Goal: Task Accomplishment & Management: Manage account settings

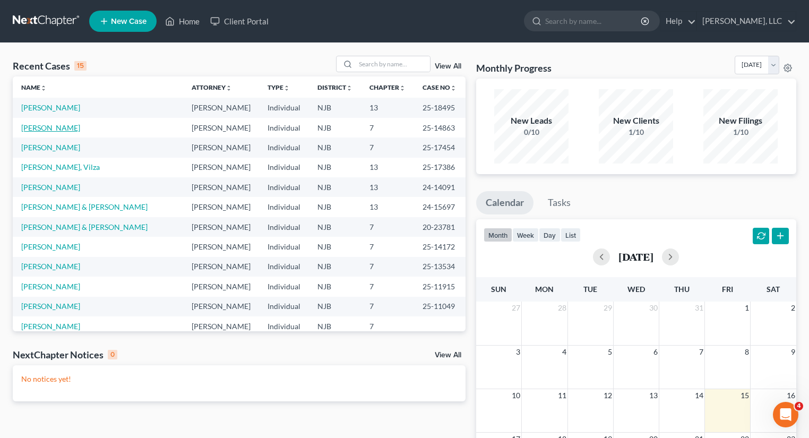
click at [58, 125] on link "[PERSON_NAME]" at bounding box center [50, 127] width 59 height 9
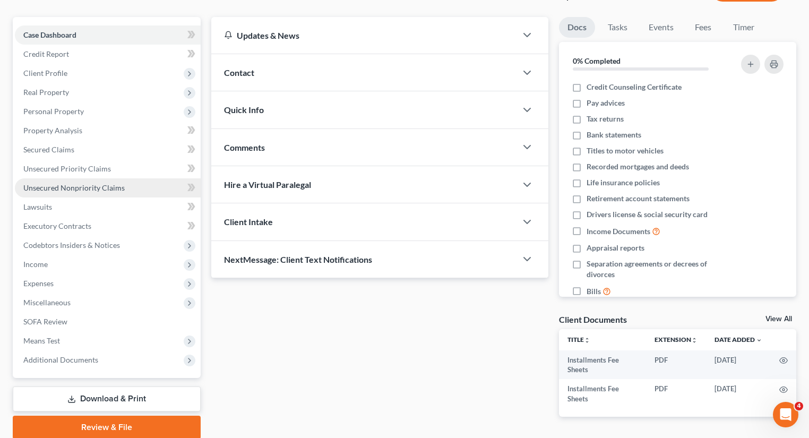
click at [111, 188] on span "Unsecured Nonpriority Claims" at bounding box center [73, 187] width 101 height 9
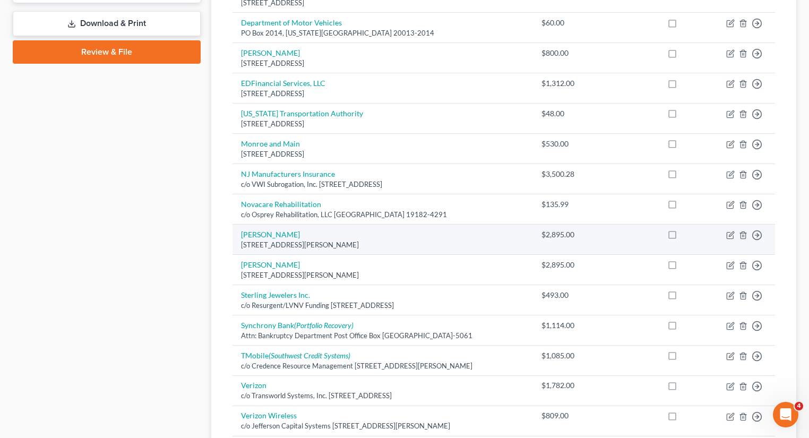
scroll to position [509, 0]
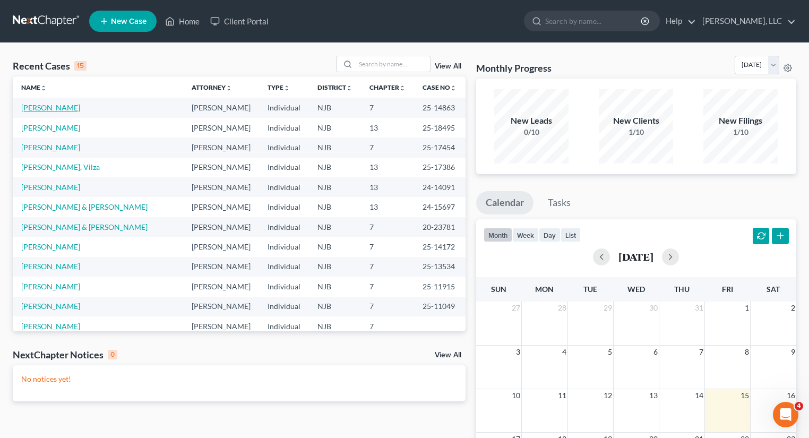
click at [54, 109] on link "[PERSON_NAME]" at bounding box center [50, 107] width 59 height 9
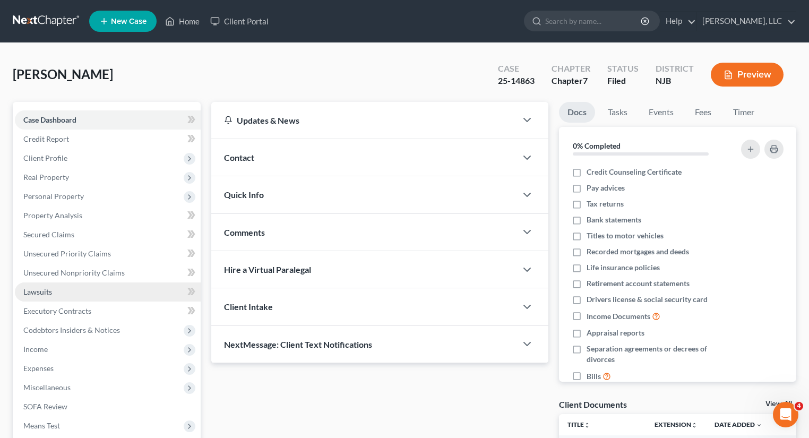
click at [38, 293] on span "Lawsuits" at bounding box center [37, 291] width 29 height 9
